Goal: Information Seeking & Learning: Learn about a topic

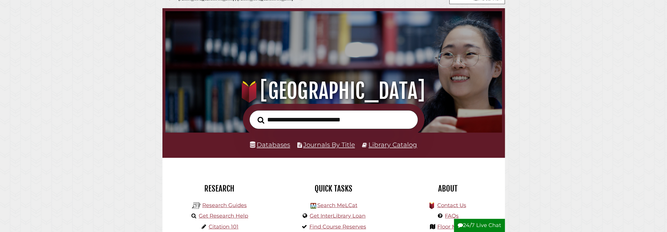
scroll to position [29, 0]
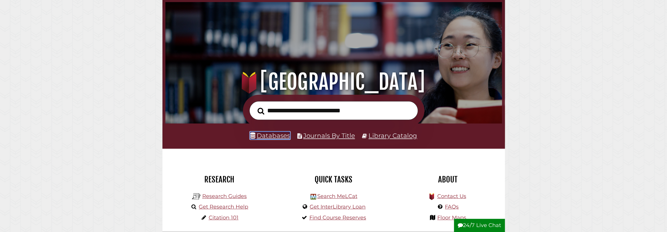
click at [271, 136] on link "Databases" at bounding box center [270, 135] width 40 height 8
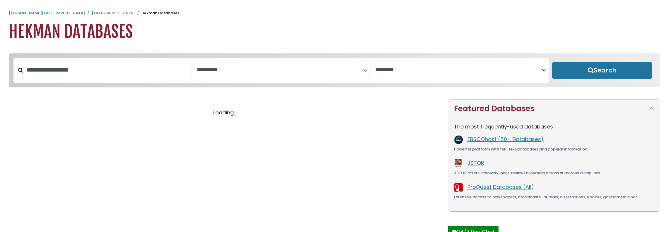
select select "Database Subject Filter"
select select "Database Vendors Filter"
select select "Database Subject Filter"
select select "Database Vendors Filter"
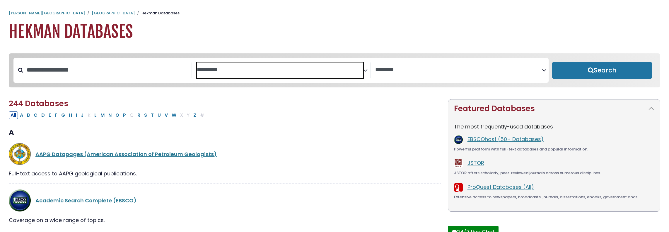
click at [237, 71] on textarea "Search" at bounding box center [280, 70] width 167 height 6
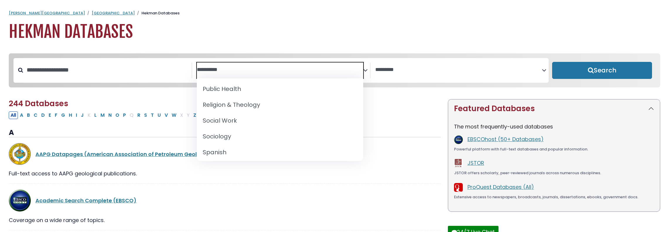
scroll to position [556, 0]
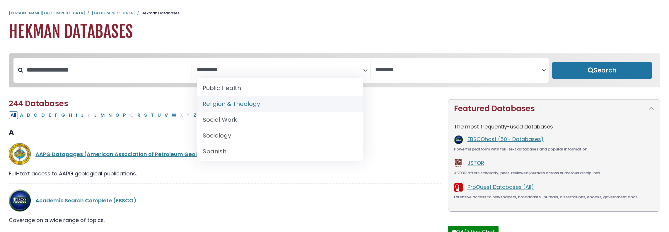
select select "*****"
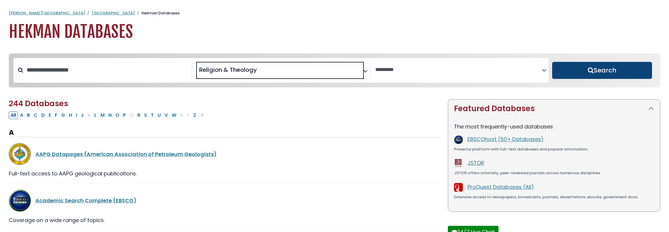
click at [606, 71] on button "Search" at bounding box center [602, 70] width 100 height 17
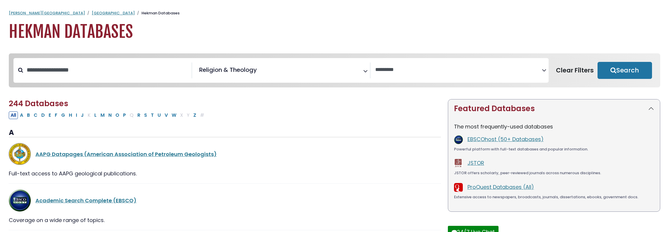
select select "Database Vendors Filter"
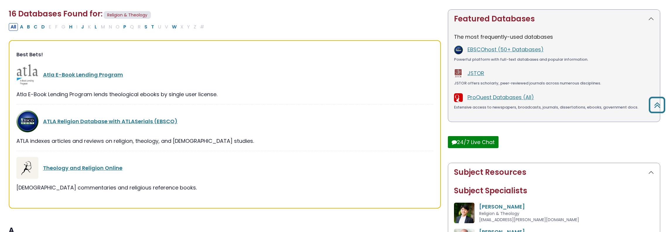
scroll to position [88, 0]
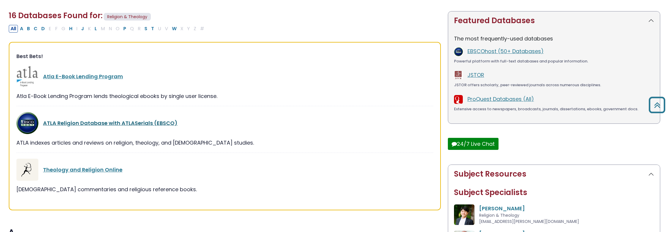
click at [104, 126] on link "ATLA Religion Database with ATLASerials (EBSCO)" at bounding box center [110, 122] width 134 height 7
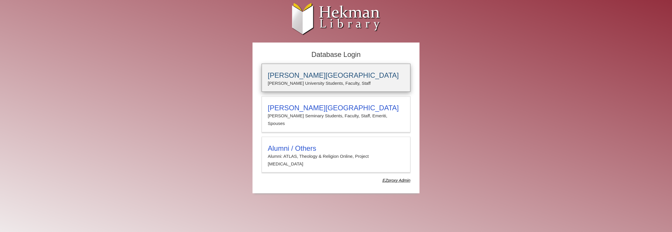
type input "**********"
click at [334, 80] on p "[PERSON_NAME] University Students, Faculty, Staff" at bounding box center [336, 83] width 136 height 8
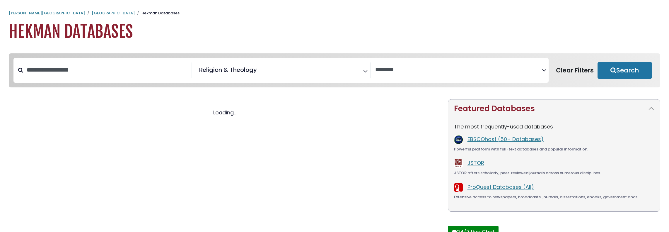
select select "Database Vendors Filter"
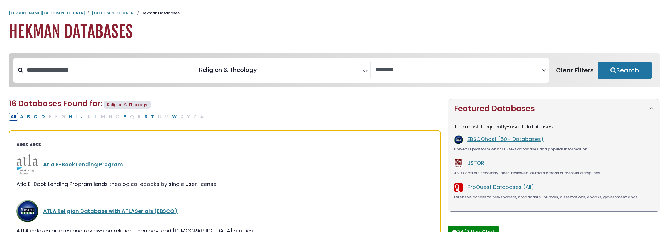
click at [250, 73] on span "Religion & Theology" at bounding box center [228, 69] width 58 height 9
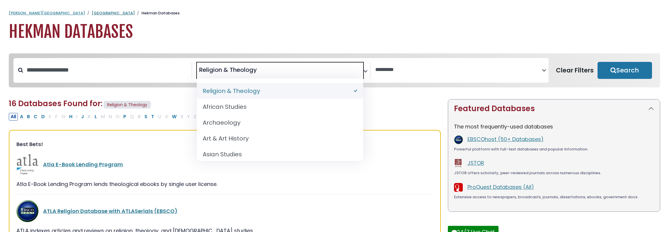
click at [92, 13] on link "[GEOGRAPHIC_DATA]" at bounding box center [113, 13] width 43 height 6
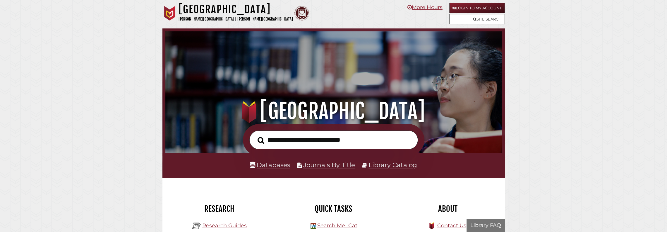
scroll to position [111, 334]
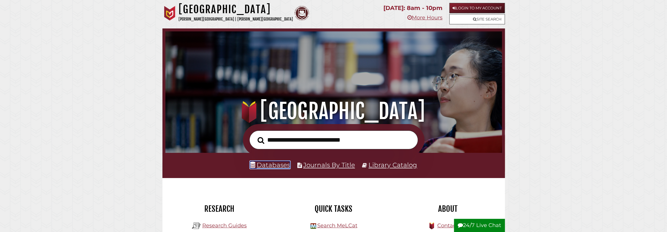
click at [269, 167] on link "Databases" at bounding box center [270, 165] width 40 height 8
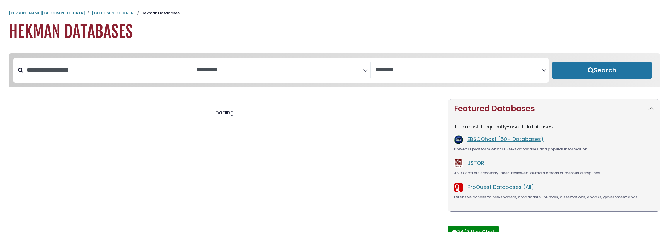
select select "Database Subject Filter"
select select "Database Vendors Filter"
select select "Database Subject Filter"
select select "Database Vendors Filter"
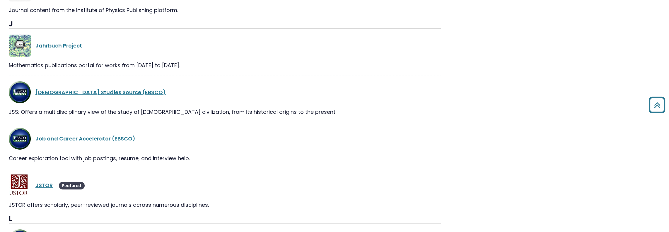
scroll to position [6646, 0]
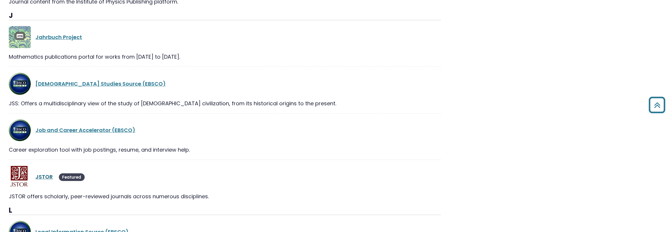
click at [45, 173] on link "JSTOR" at bounding box center [43, 176] width 17 height 7
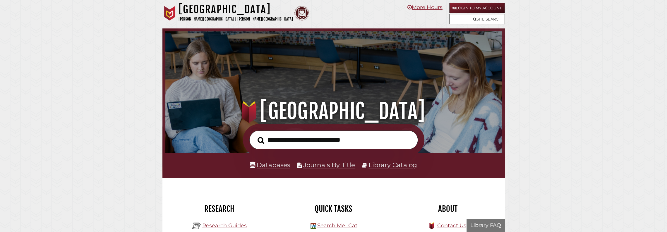
scroll to position [111, 334]
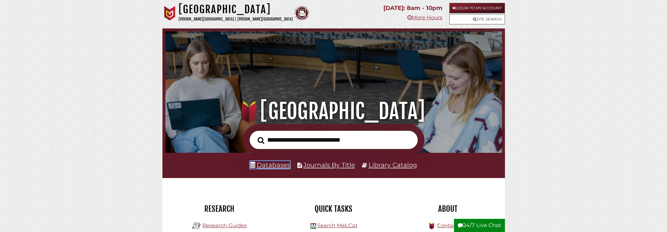
click at [283, 165] on link "Databases" at bounding box center [270, 165] width 40 height 8
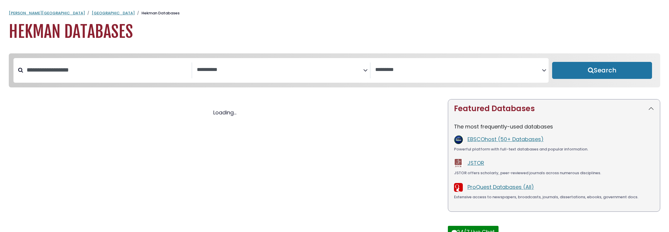
select select "Database Subject Filter"
select select "Database Vendors Filter"
select select "Database Subject Filter"
select select "Database Vendors Filter"
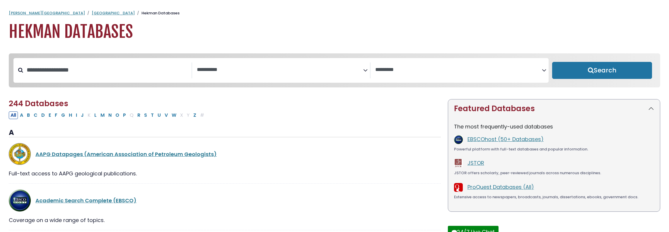
click at [276, 64] on span "Search filters" at bounding box center [280, 70] width 167 height 16
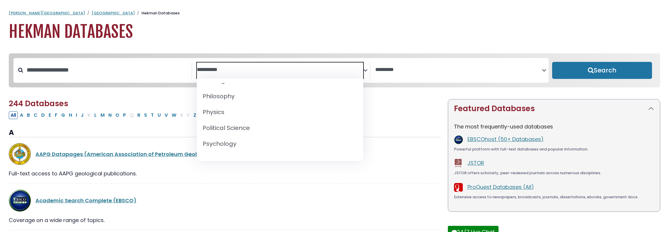
scroll to position [498, 0]
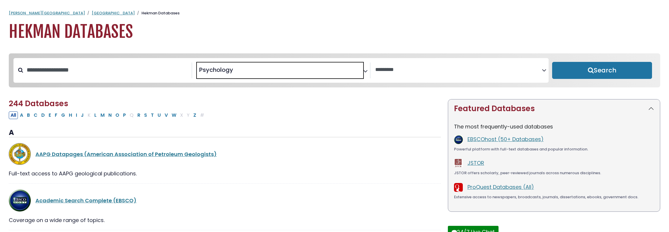
select select "*****"
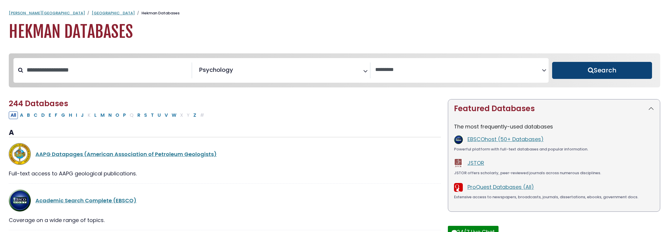
click at [597, 78] on button "Search" at bounding box center [602, 70] width 100 height 17
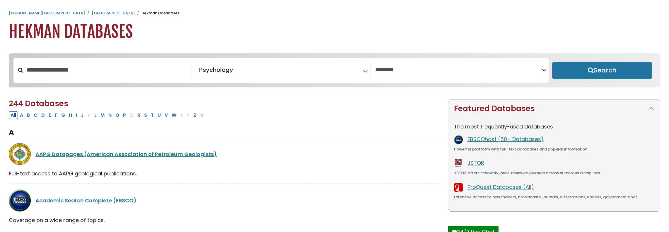
select select "Database Vendors Filter"
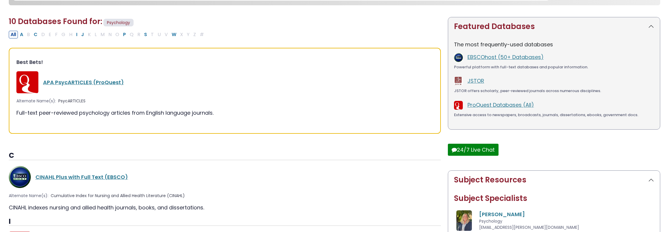
scroll to position [88, 0]
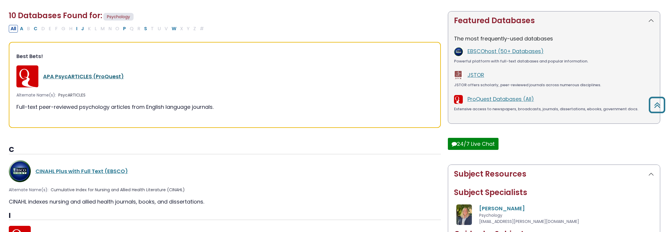
click at [98, 79] on link "APA PsycARTICLES (ProQuest)" at bounding box center [83, 76] width 81 height 7
